Goal: Task Accomplishment & Management: Understand process/instructions

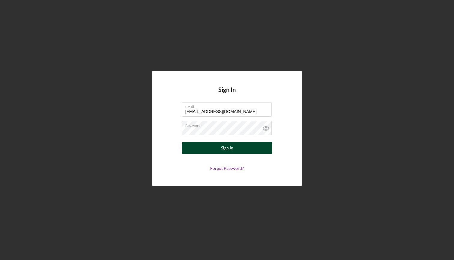
click at [208, 151] on button "Sign In" at bounding box center [227, 148] width 90 height 12
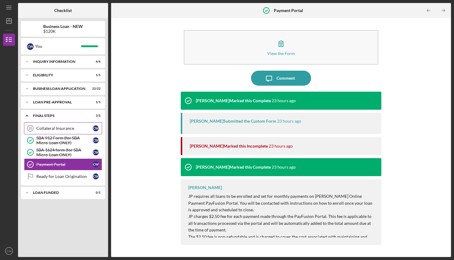
click at [64, 129] on div "Collateral Insurance" at bounding box center [64, 128] width 56 height 5
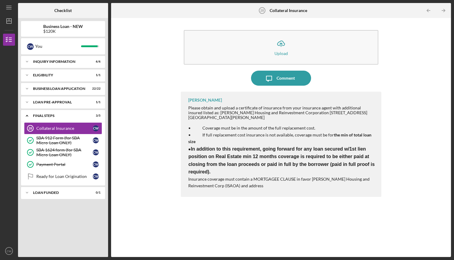
drag, startPoint x: 194, startPoint y: 148, endPoint x: 295, endPoint y: 185, distance: 108.4
click at [295, 185] on div "• Coverage must be in the amount of the full replacement cost. • If full replac…" at bounding box center [281, 157] width 187 height 64
drag, startPoint x: 295, startPoint y: 185, endPoint x: 187, endPoint y: 147, distance: 114.9
click at [187, 147] on div "[PERSON_NAME] Please obtain and upload a certificate of insurance from your ins…" at bounding box center [281, 144] width 200 height 105
